Goal: Task Accomplishment & Management: Use online tool/utility

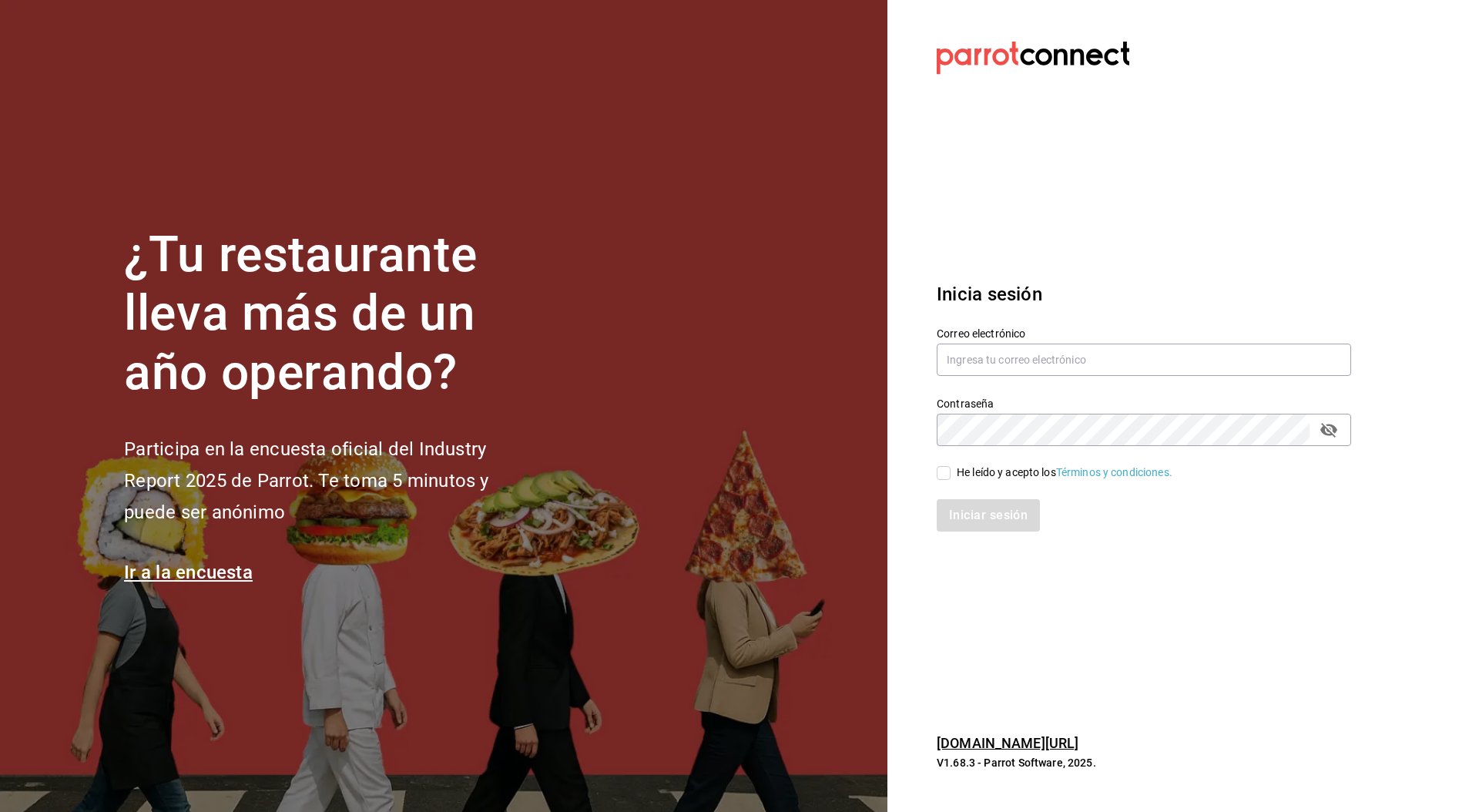
click at [959, 788] on section "Datos incorrectos. Verifica que tu Correo o Contraseña estén bien escritos. Ini…" at bounding box center [1138, 406] width 501 height 812
click at [1014, 357] on input "text" at bounding box center [1144, 360] width 415 height 33
type input "[PERSON_NAME][EMAIL_ADDRESS][DOMAIN_NAME]"
click at [953, 470] on span "He leído y acepto los Términos y condiciones." at bounding box center [1062, 473] width 222 height 16
click at [951, 470] on input "He leído y acepto los Términos y condiciones." at bounding box center [944, 473] width 14 height 14
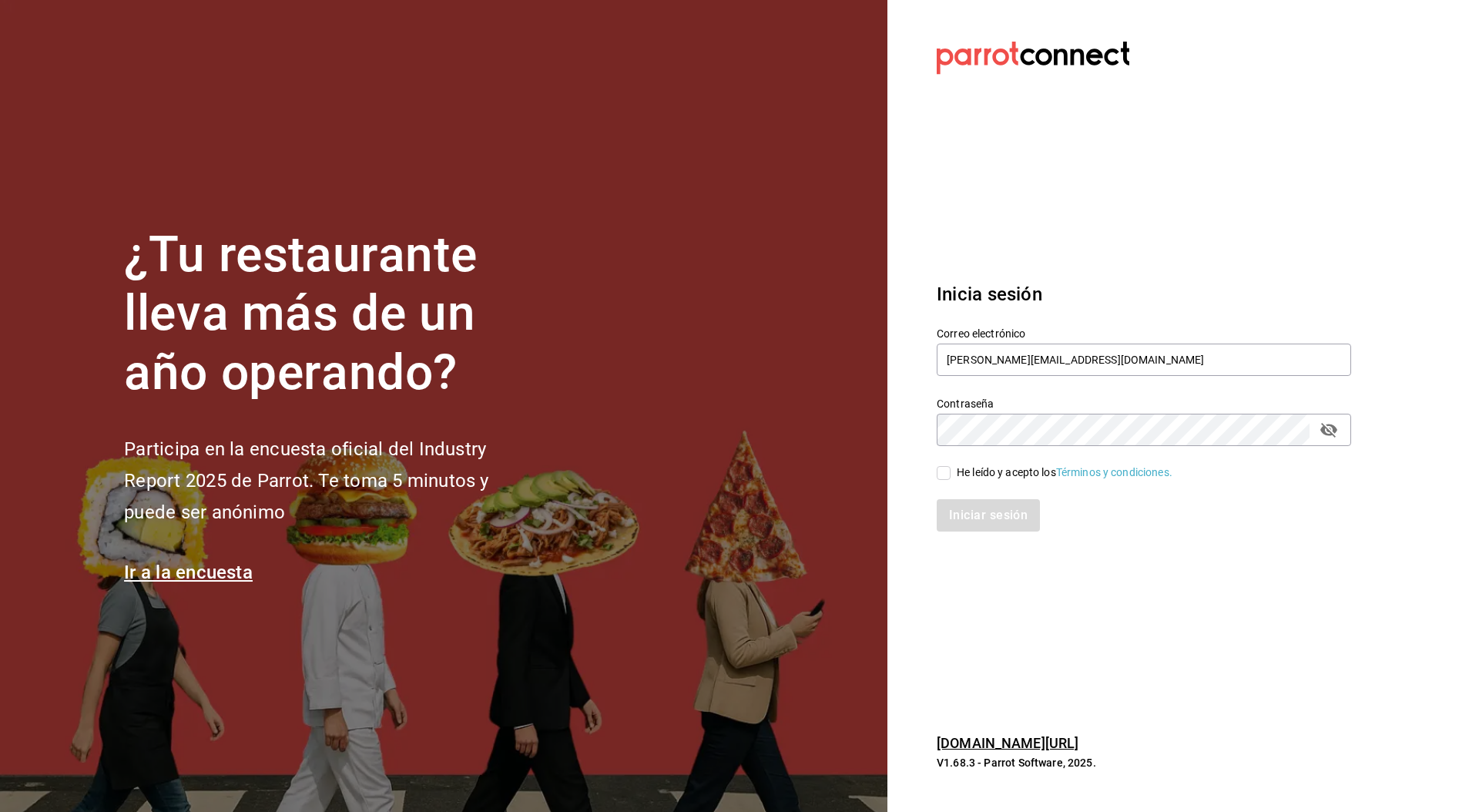
checkbox input "true"
click at [968, 504] on button "Iniciar sesión" at bounding box center [989, 515] width 104 height 33
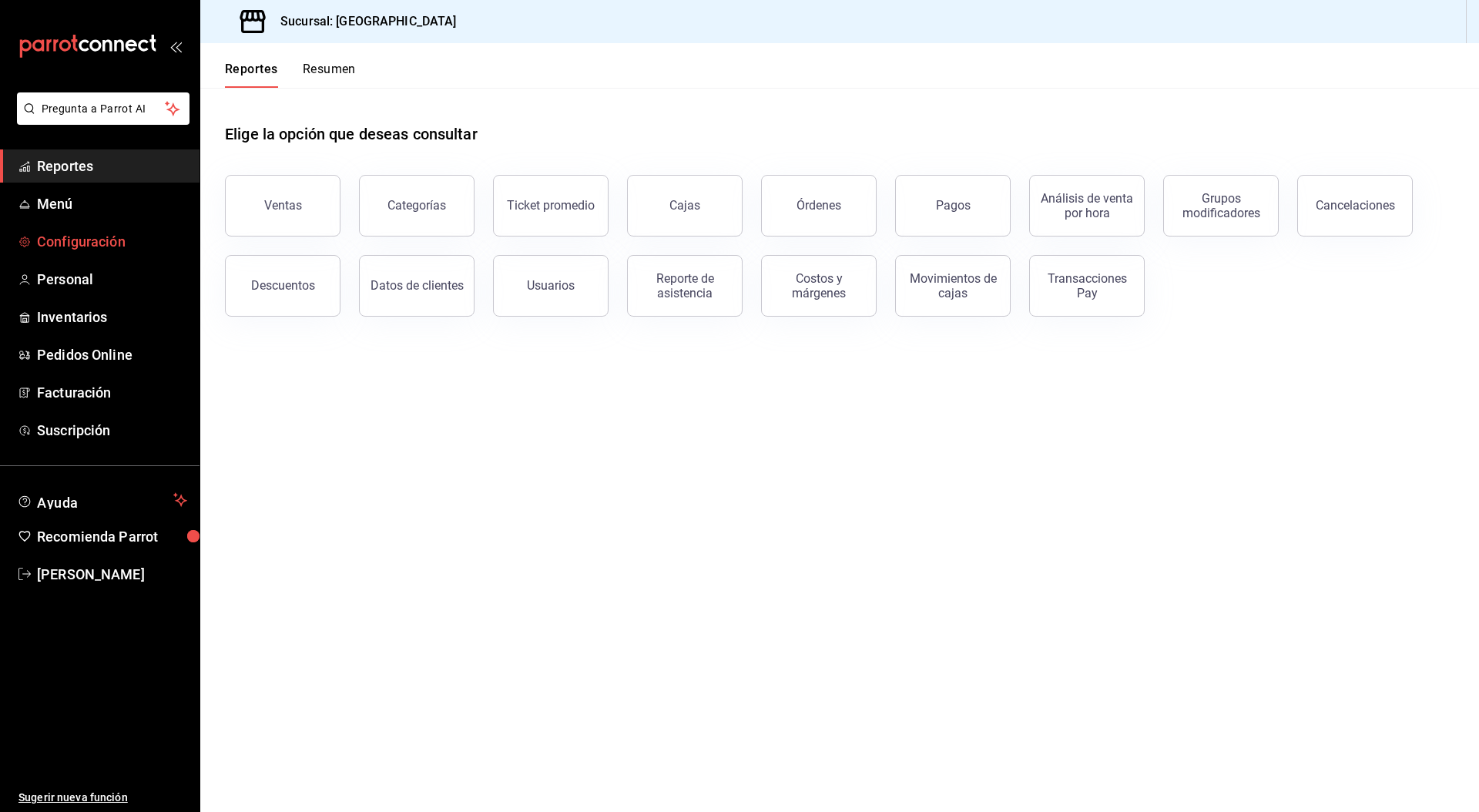
click at [82, 242] on span "Configuración" at bounding box center [113, 241] width 151 height 21
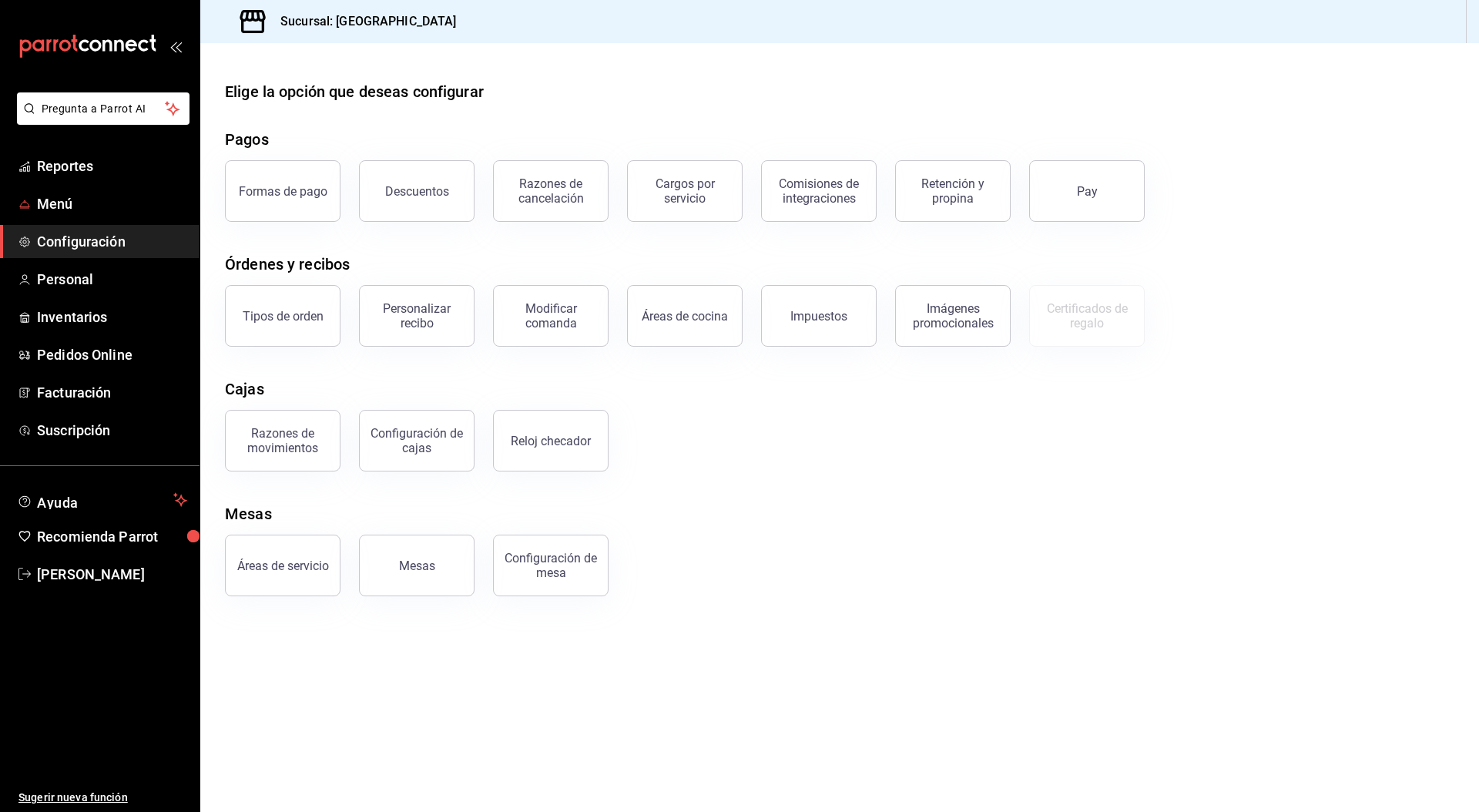
click at [92, 185] on ul "Reportes Menú Configuración Personal Inventarios Pedidos Online Facturación Sus…" at bounding box center [100, 298] width 200 height 298
click at [93, 166] on span "Reportes" at bounding box center [113, 166] width 151 height 21
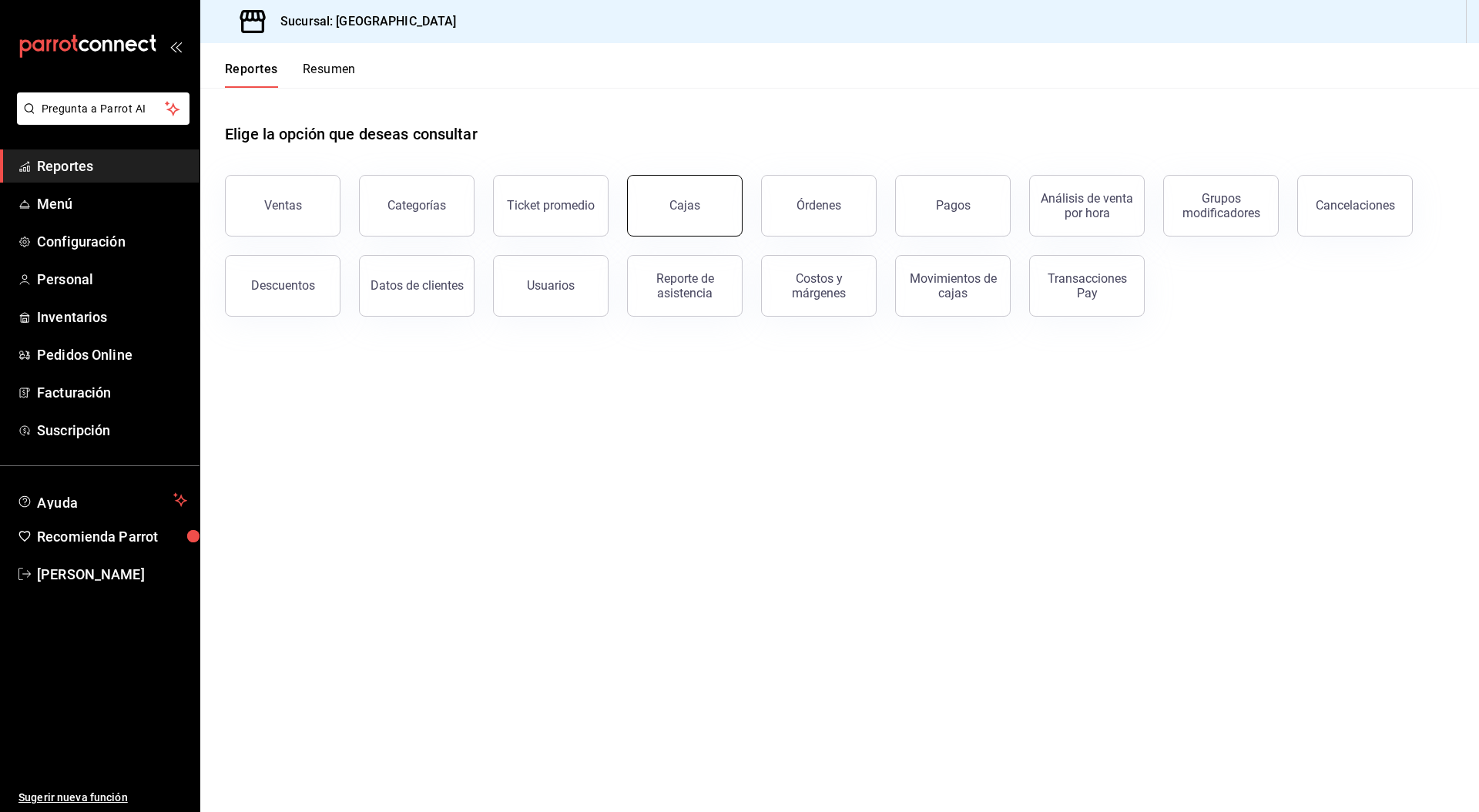
click at [661, 200] on button "Cajas" at bounding box center [684, 206] width 115 height 62
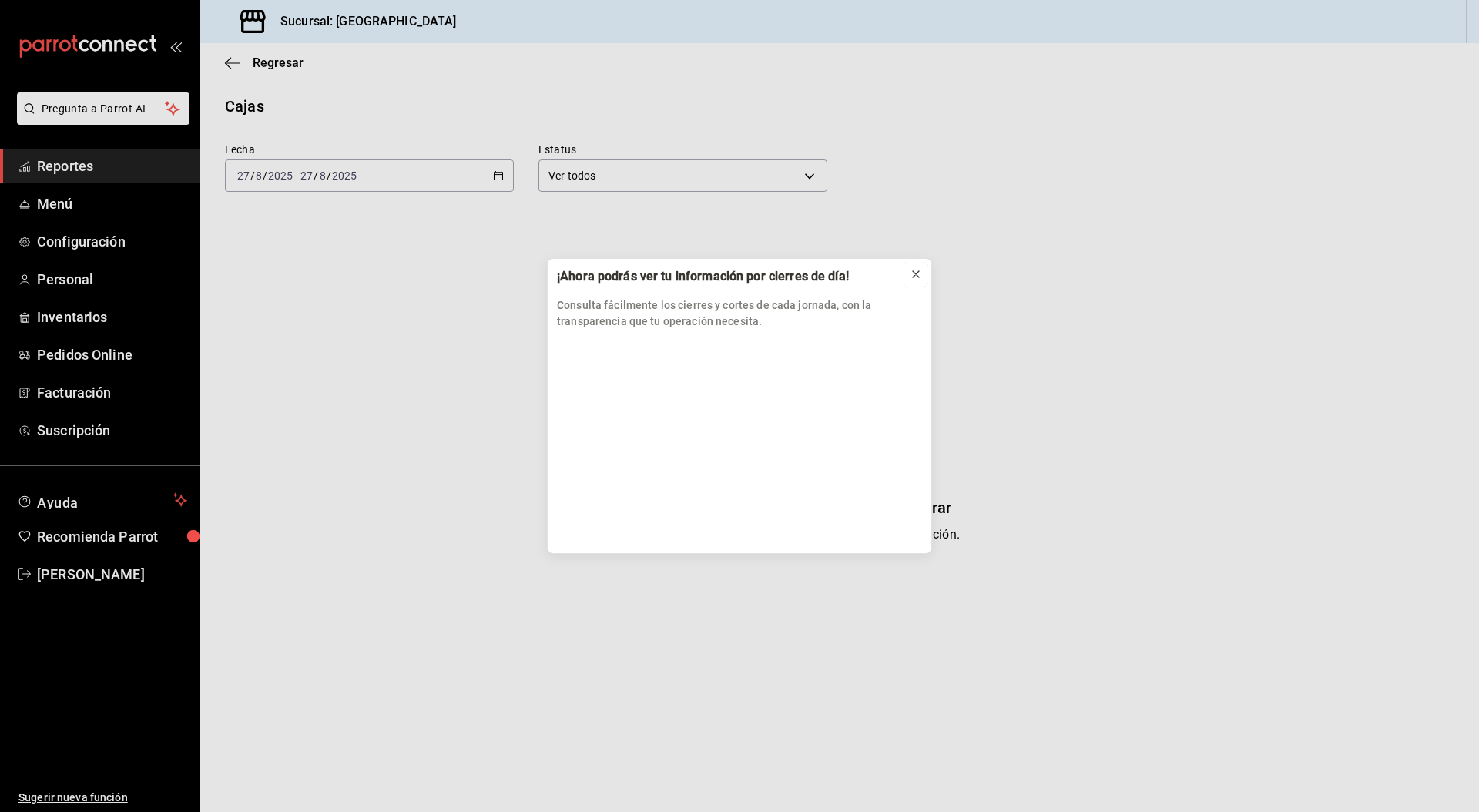
click at [927, 269] on button at bounding box center [916, 274] width 24 height 24
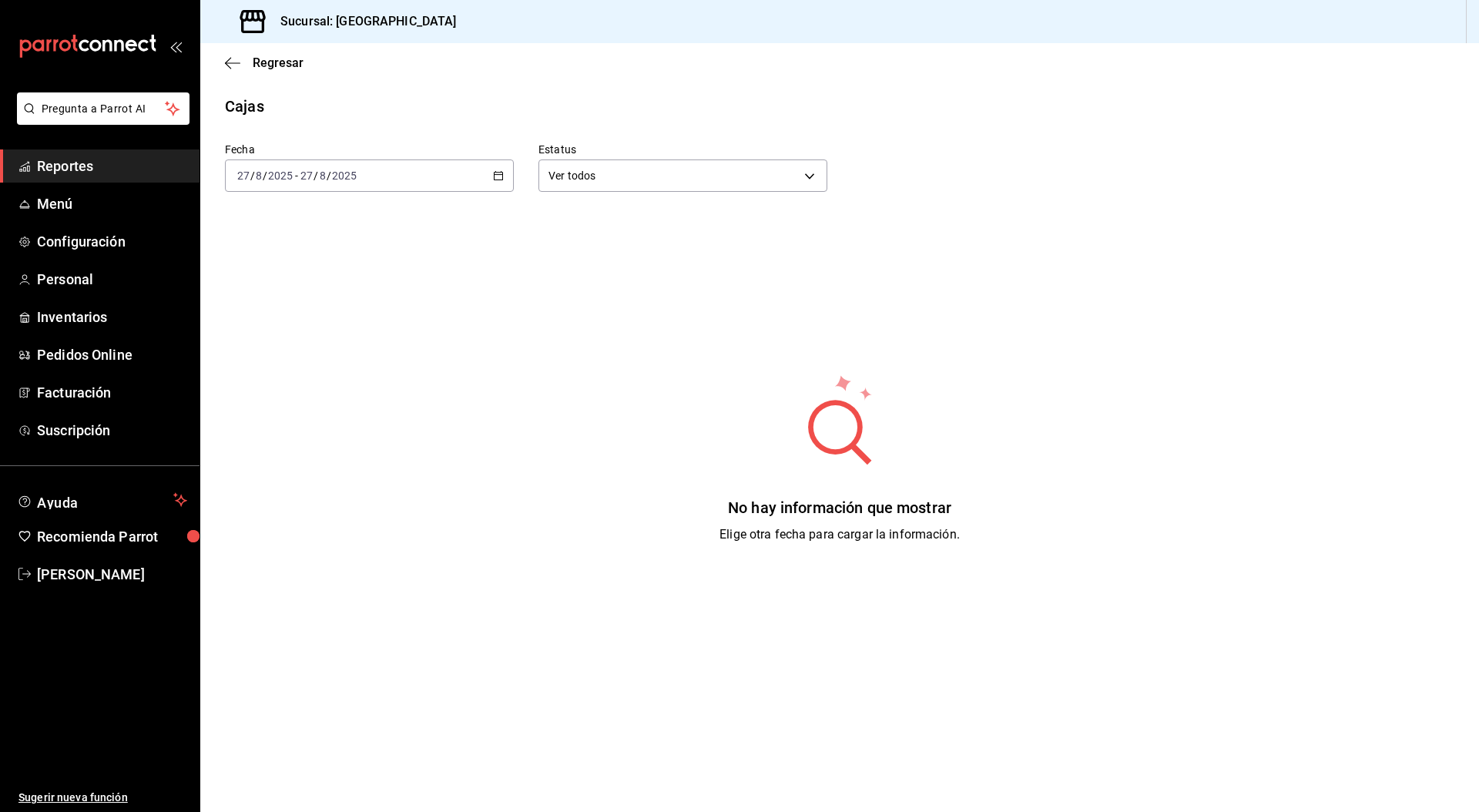
click at [94, 164] on span "Reportes" at bounding box center [113, 166] width 151 height 21
